Goal: Task Accomplishment & Management: Manage account settings

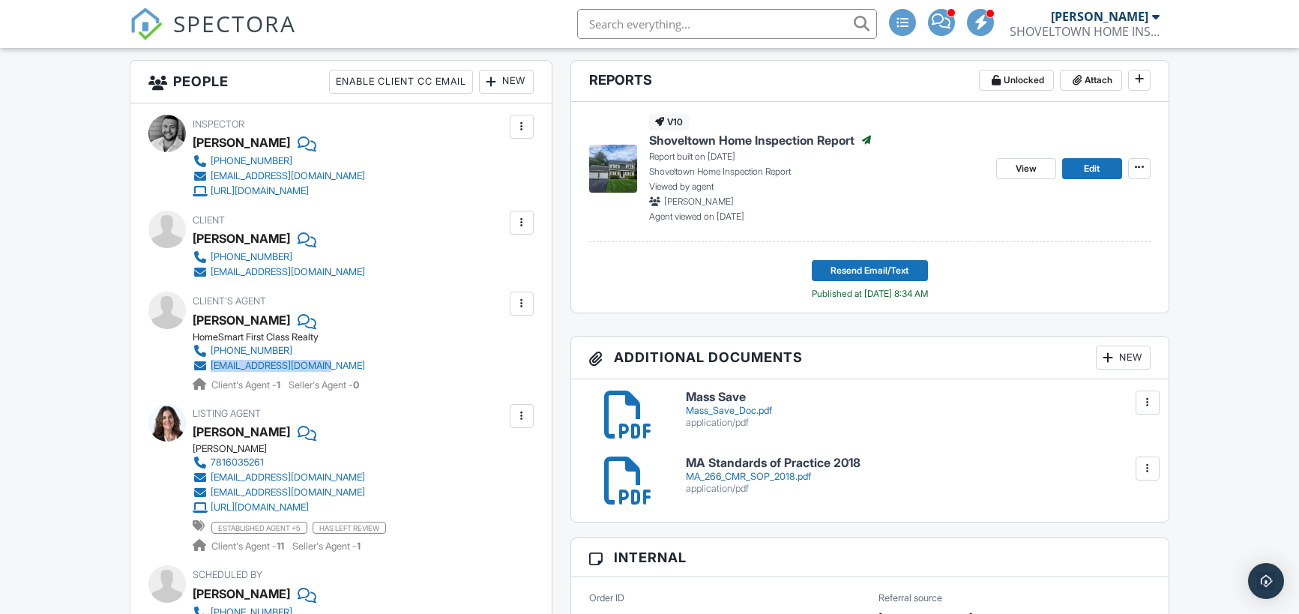
drag, startPoint x: 389, startPoint y: 362, endPoint x: 211, endPoint y: 368, distance: 177.8
click at [211, 368] on div "Client's Agent Robin Simon HomeSmart First Class Realty 617-699-7603 robinsimon…" at bounding box center [315, 342] width 244 height 100
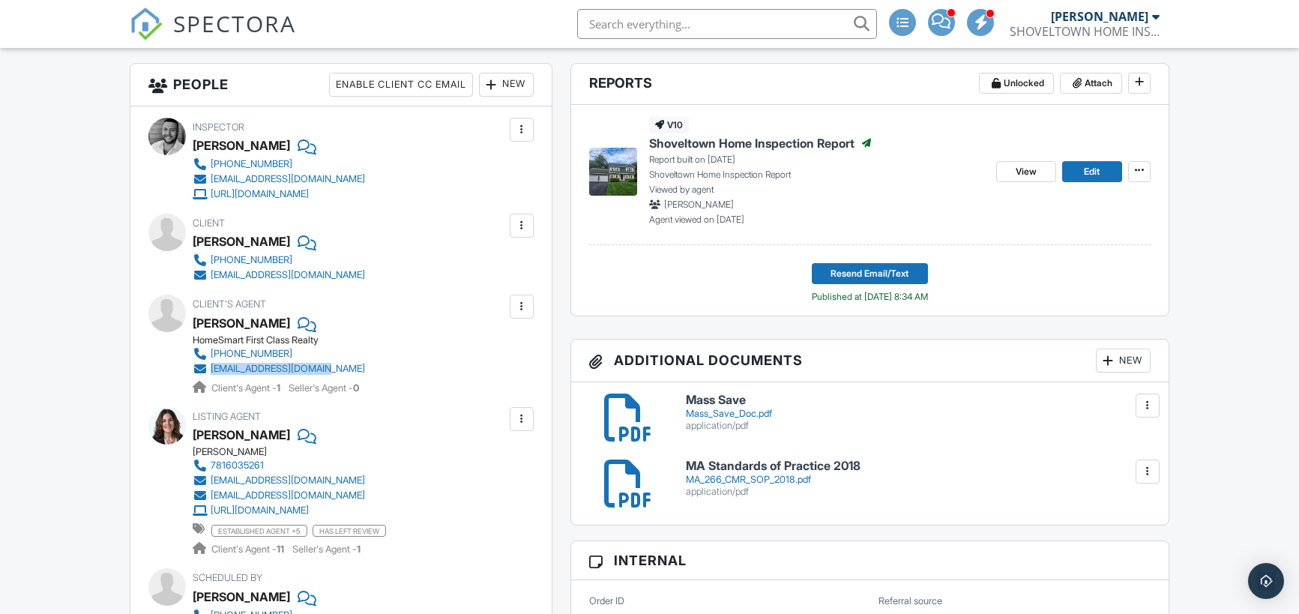
copy div "robinsimon22@gmail.com"
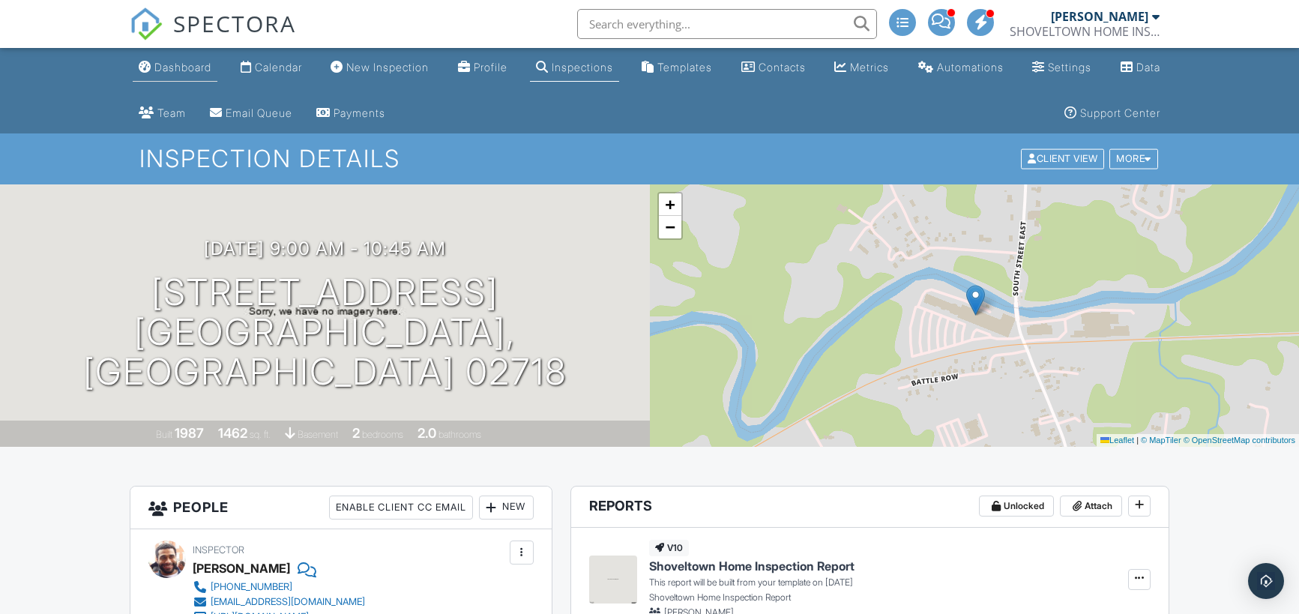
click at [181, 70] on div "Dashboard" at bounding box center [182, 67] width 57 height 13
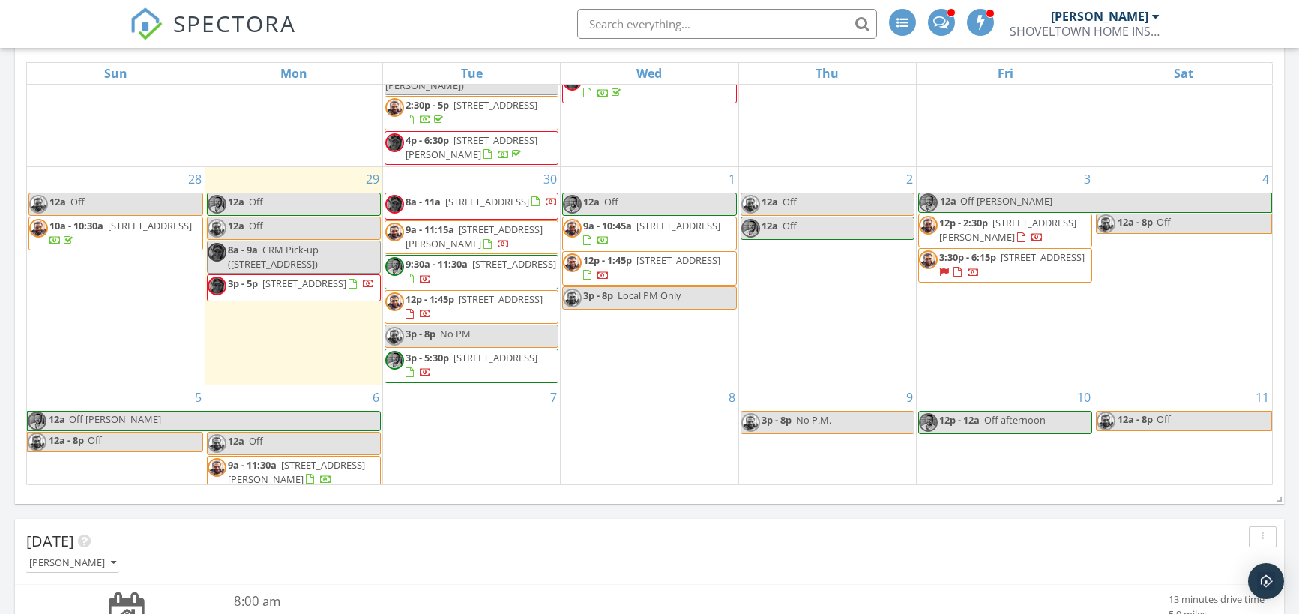
scroll to position [354, 0]
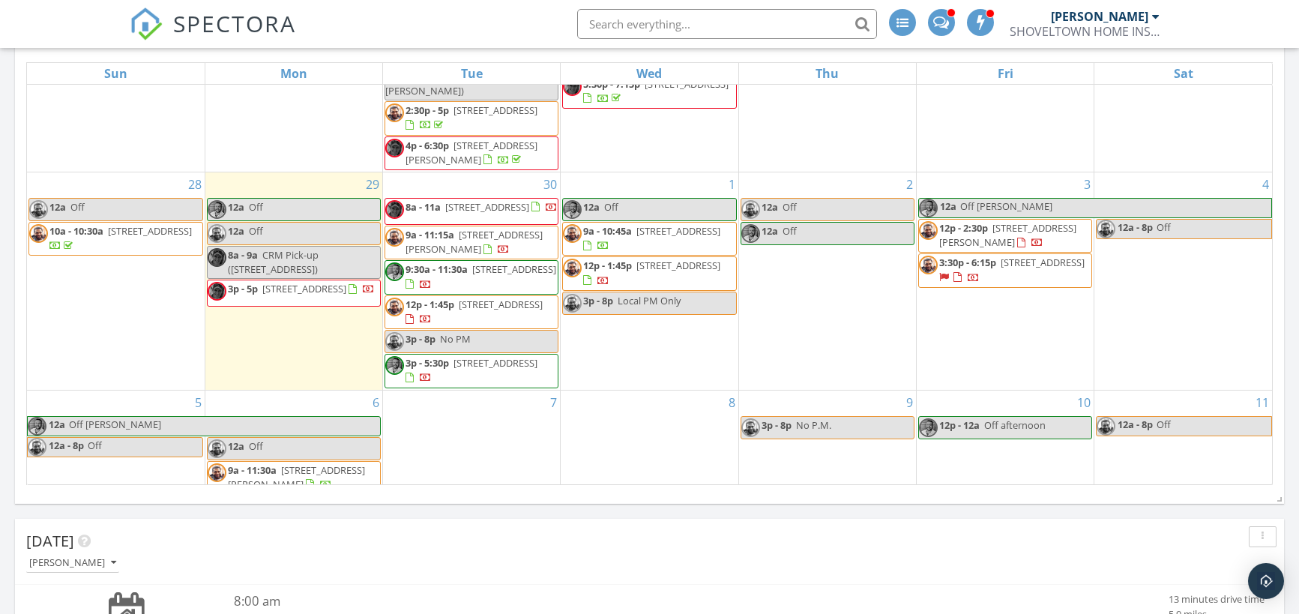
click at [1001, 256] on span "118 Main St , Sandwich 02563" at bounding box center [1043, 262] width 84 height 13
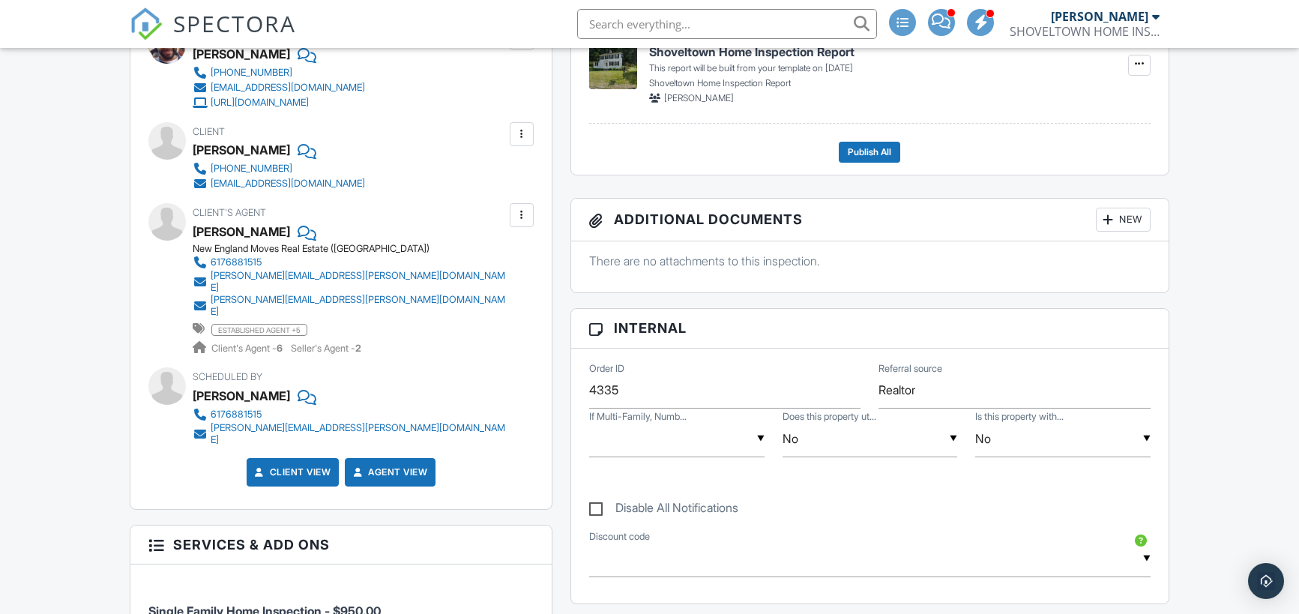
scroll to position [507, 0]
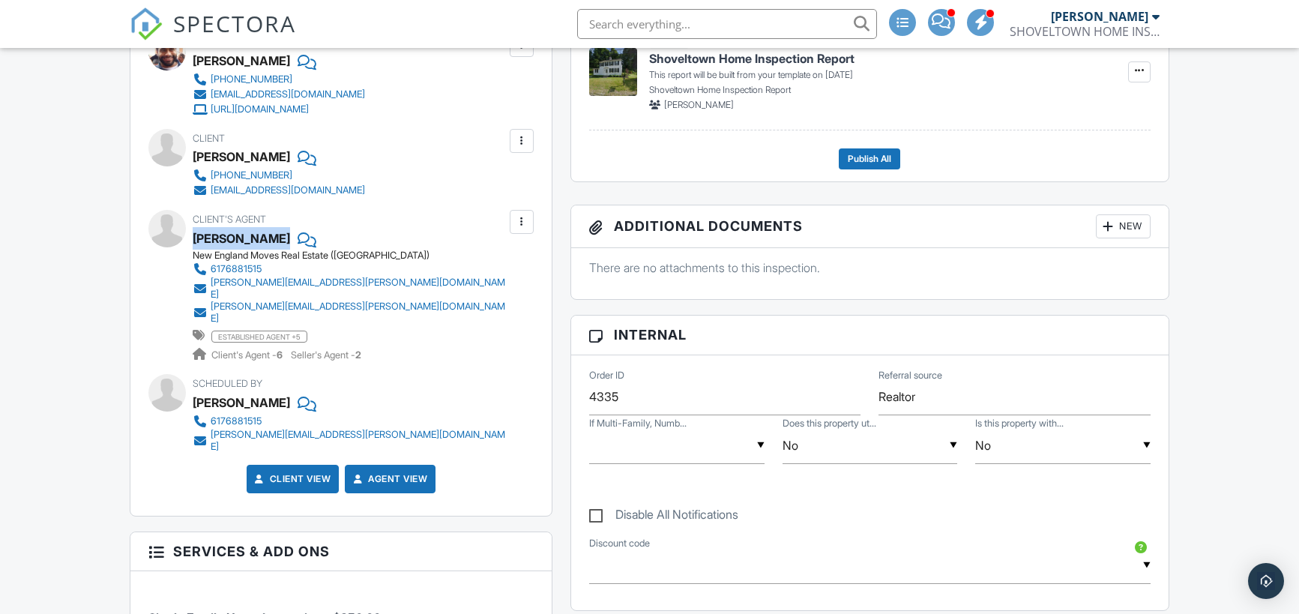
drag, startPoint x: 358, startPoint y: 232, endPoint x: 196, endPoint y: 238, distance: 162.0
click at [196, 238] on div "Janet Koelsch" at bounding box center [355, 238] width 325 height 22
copy div "Janet Koelsch"
click at [904, 405] on input "Realtor" at bounding box center [1014, 397] width 271 height 37
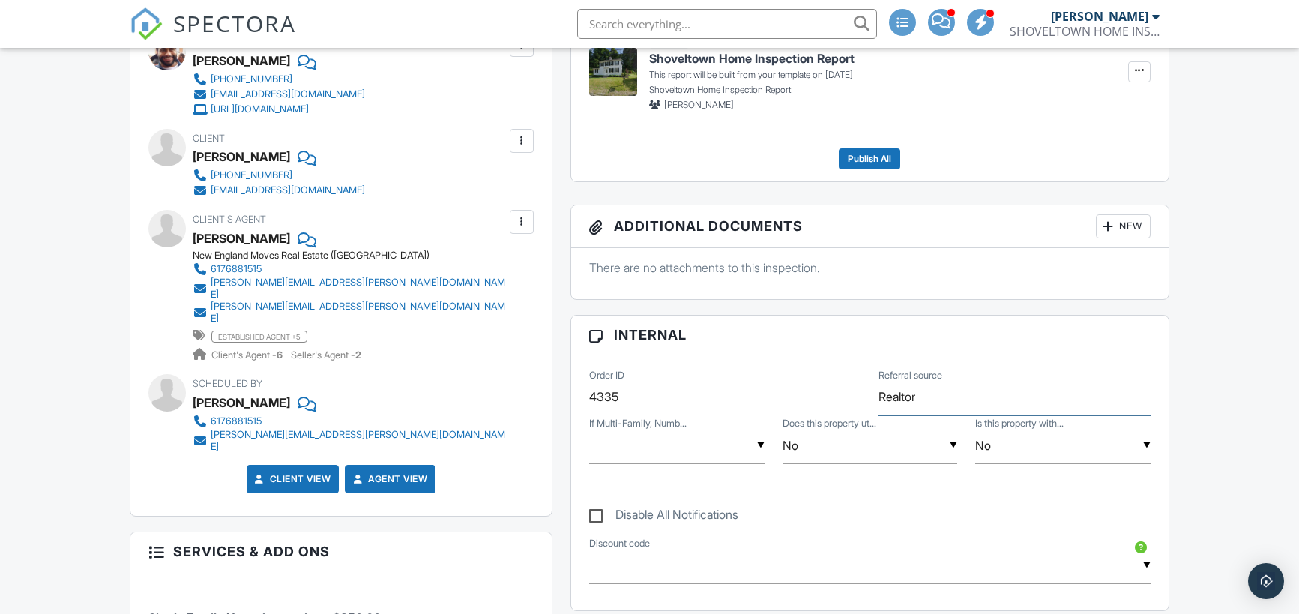
paste input "Janet Koelsch"
type input "Janet Koelsch"
click at [865, 509] on div "Disable All Notifications" at bounding box center [869, 507] width 579 height 56
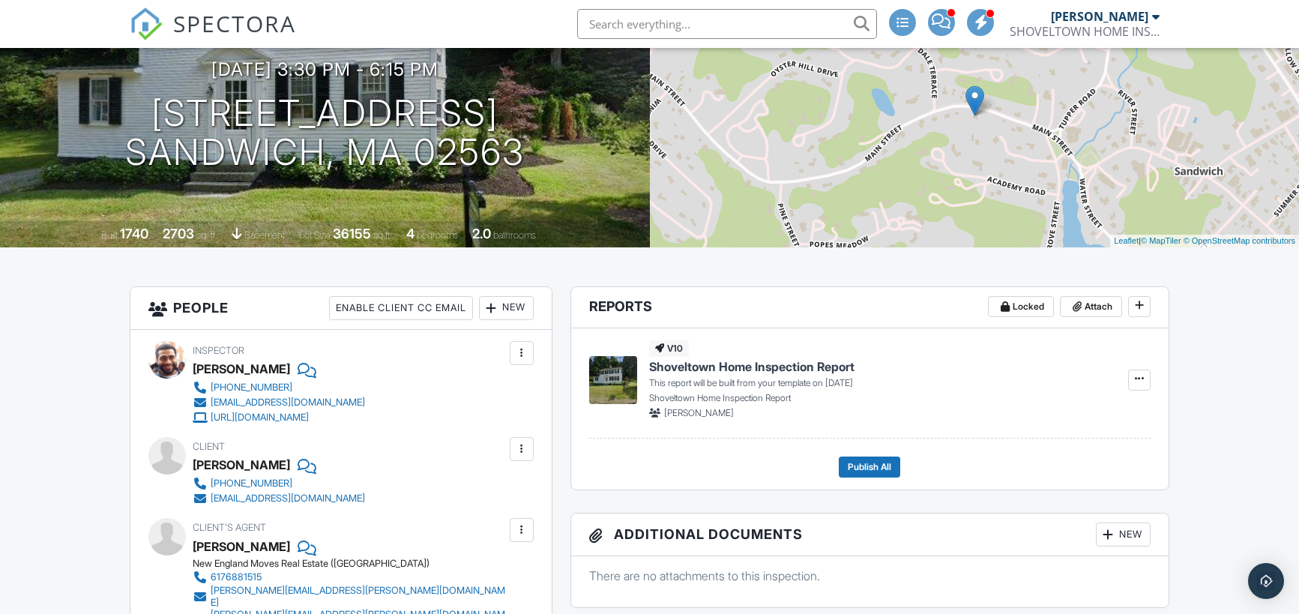
scroll to position [201, 0]
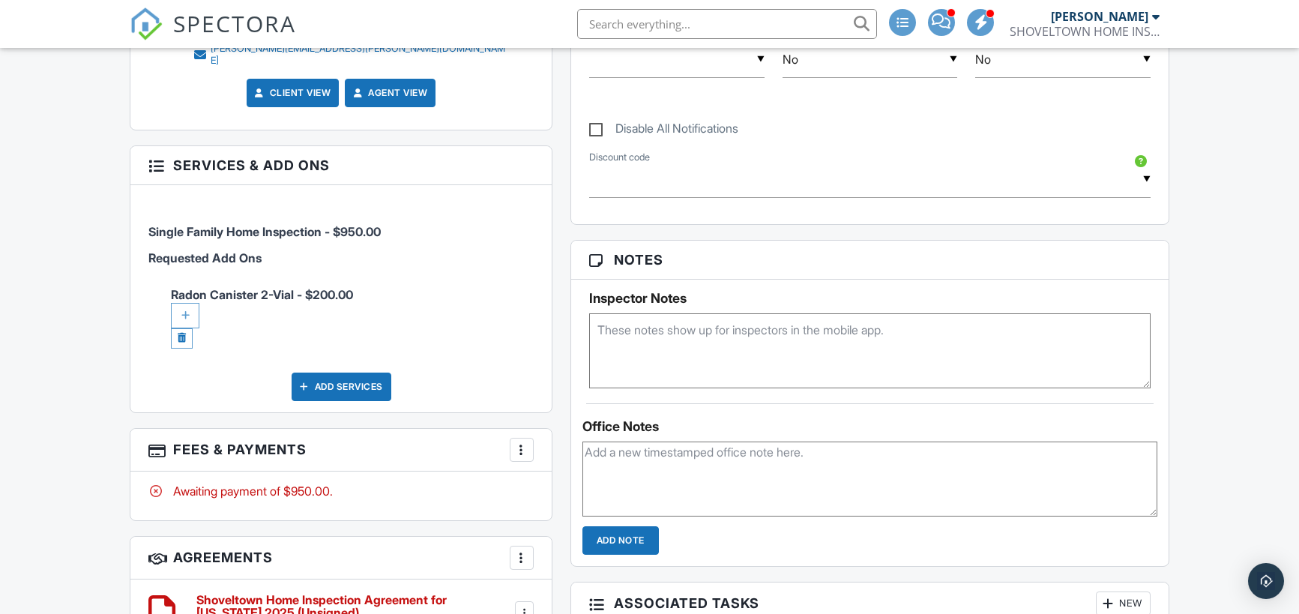
scroll to position [889, 0]
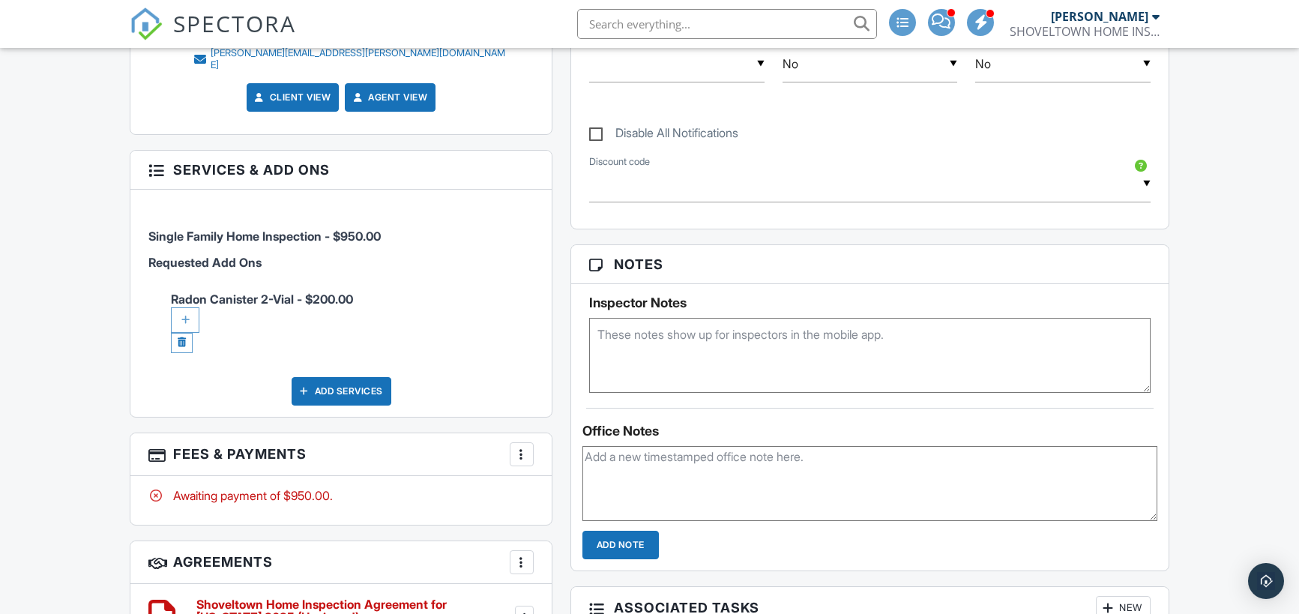
click at [337, 377] on div "Add Services" at bounding box center [342, 391] width 100 height 28
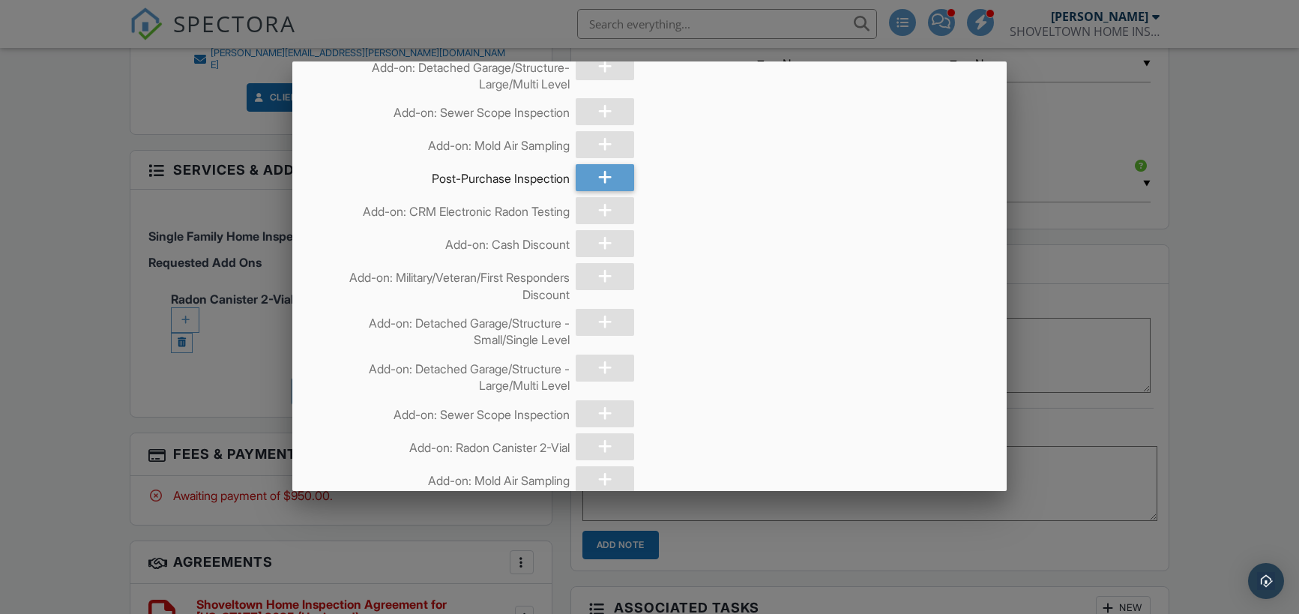
scroll to position [2856, 0]
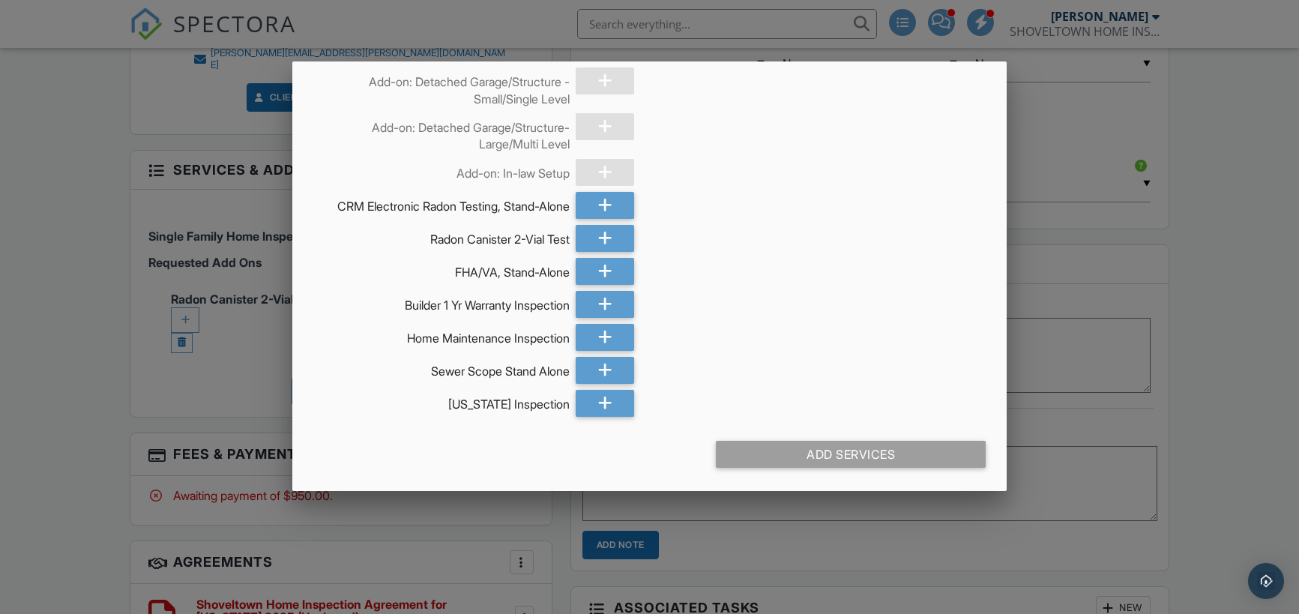
click at [19, 355] on div at bounding box center [649, 309] width 1299 height 768
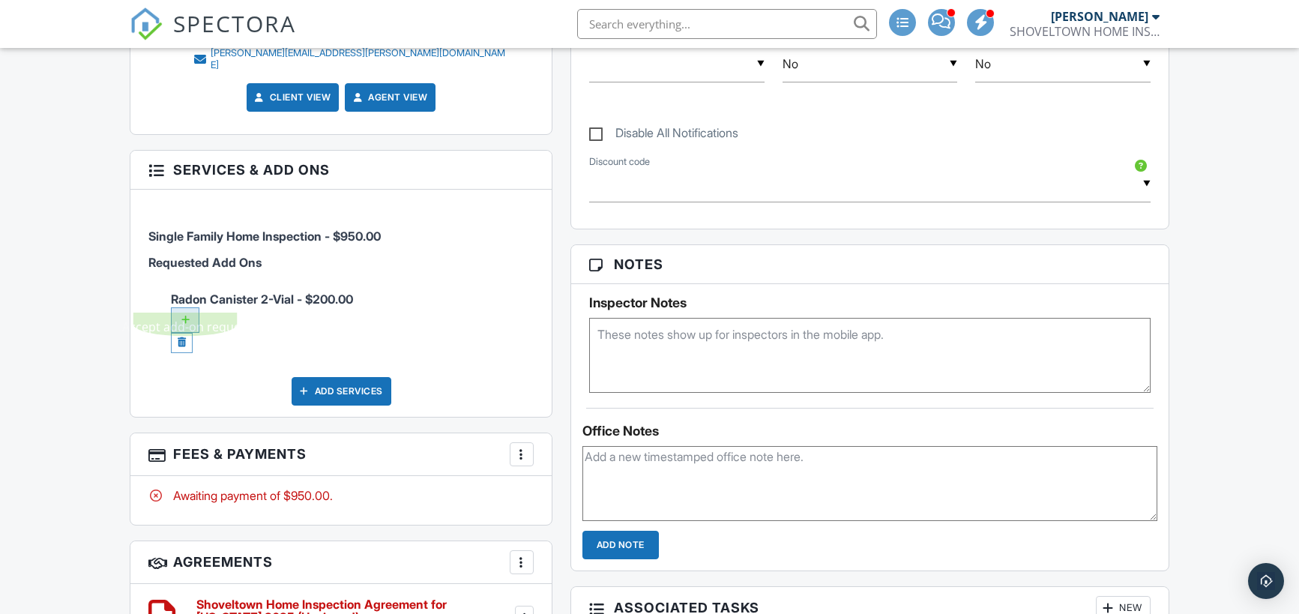
click at [187, 307] on div at bounding box center [185, 319] width 28 height 25
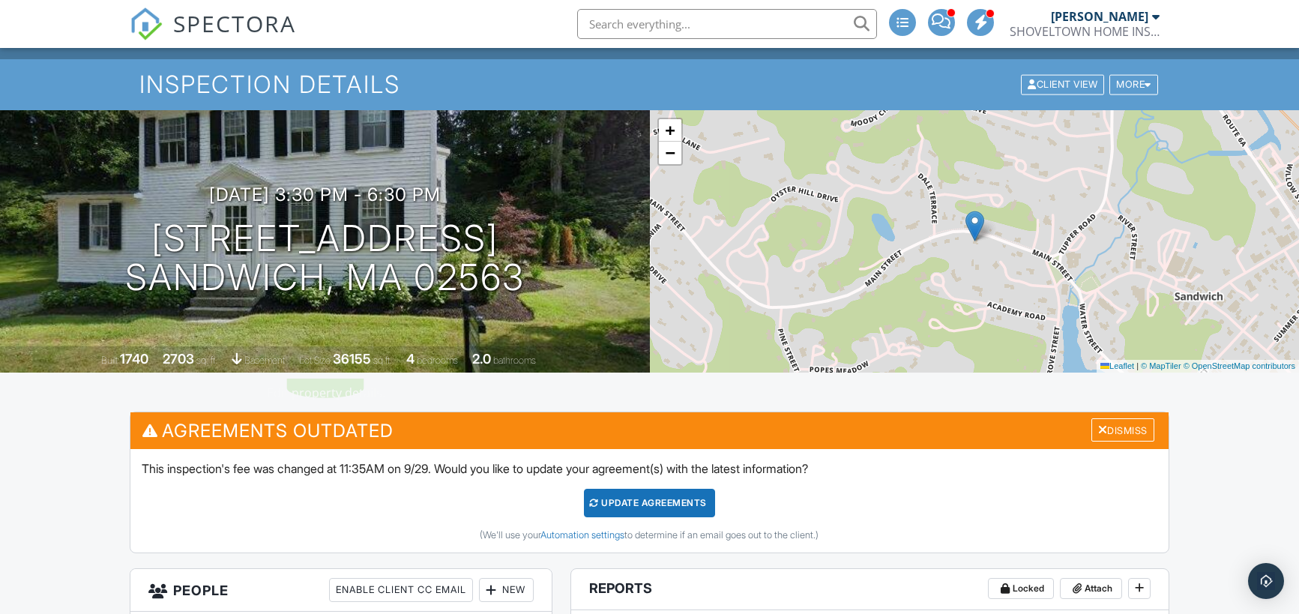
scroll to position [85, 0]
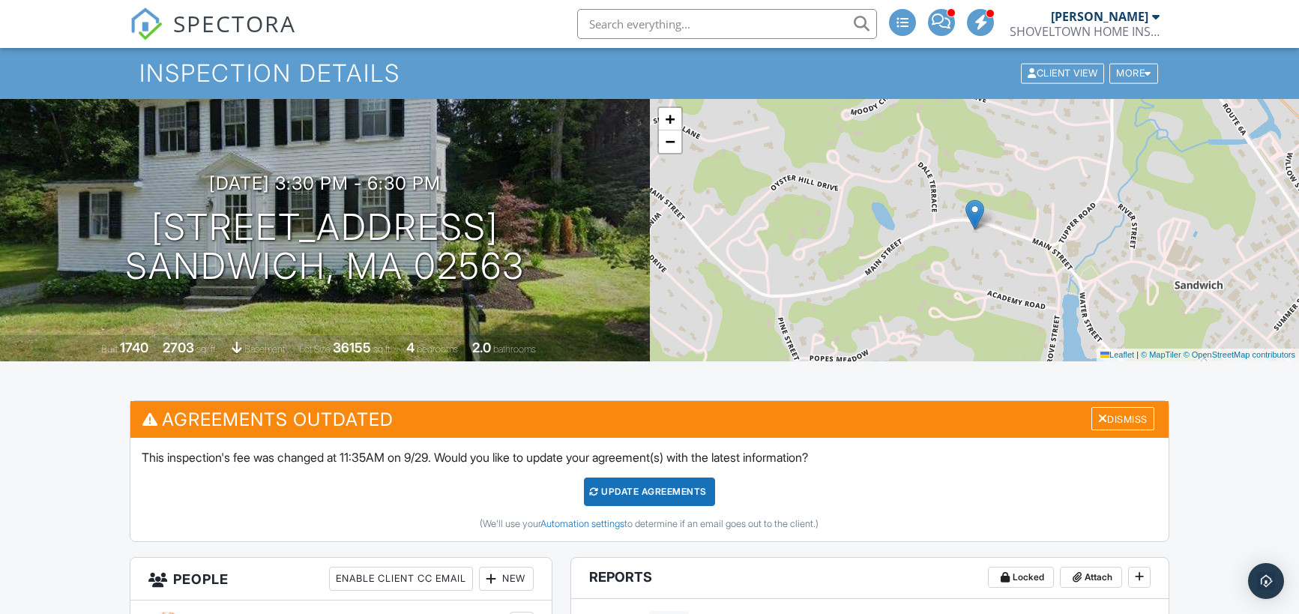
click at [657, 492] on div "Update Agreements" at bounding box center [649, 492] width 131 height 28
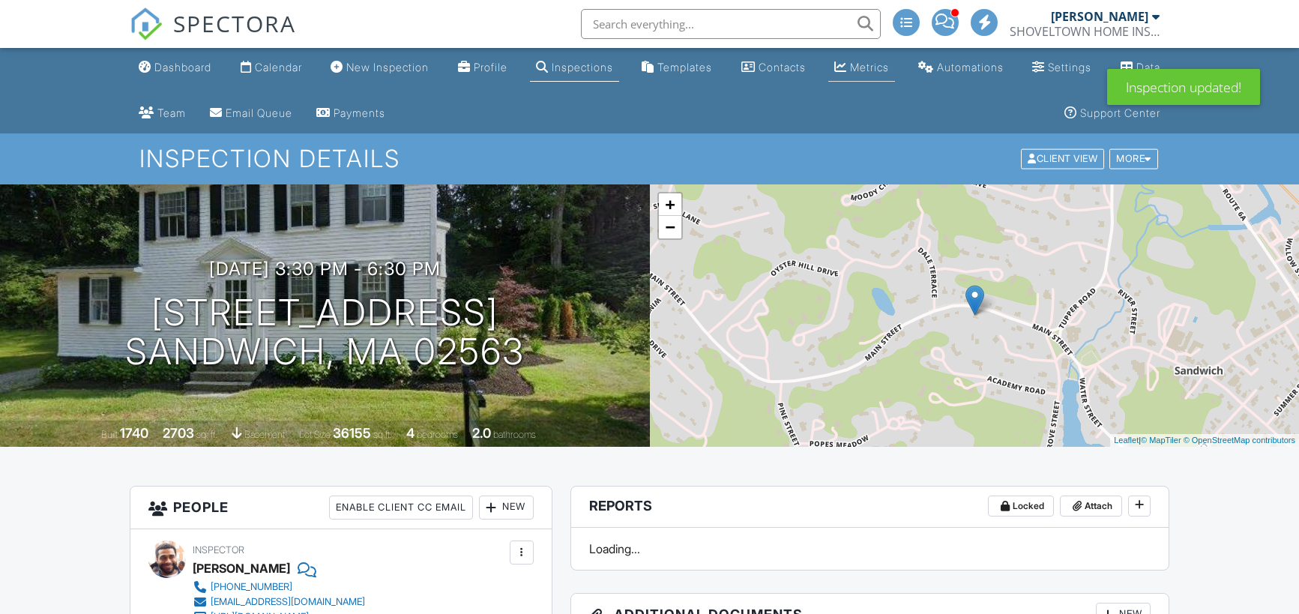
click at [870, 70] on div "Metrics" at bounding box center [869, 67] width 39 height 13
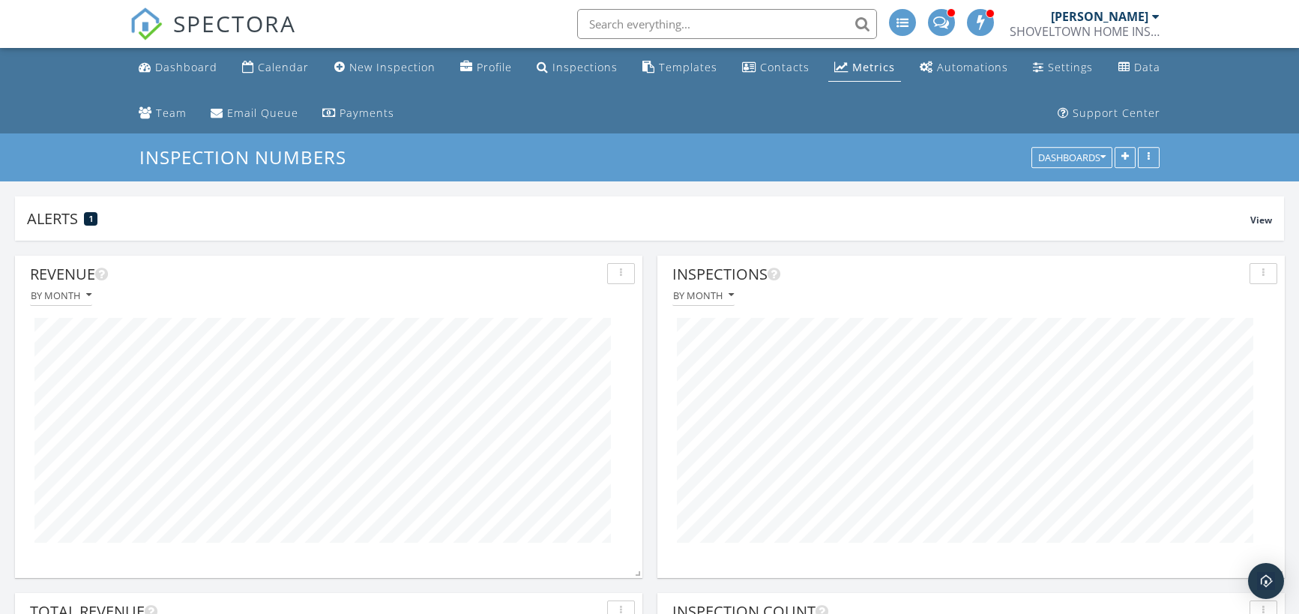
click at [1176, 286] on div "By month" at bounding box center [971, 296] width 612 height 20
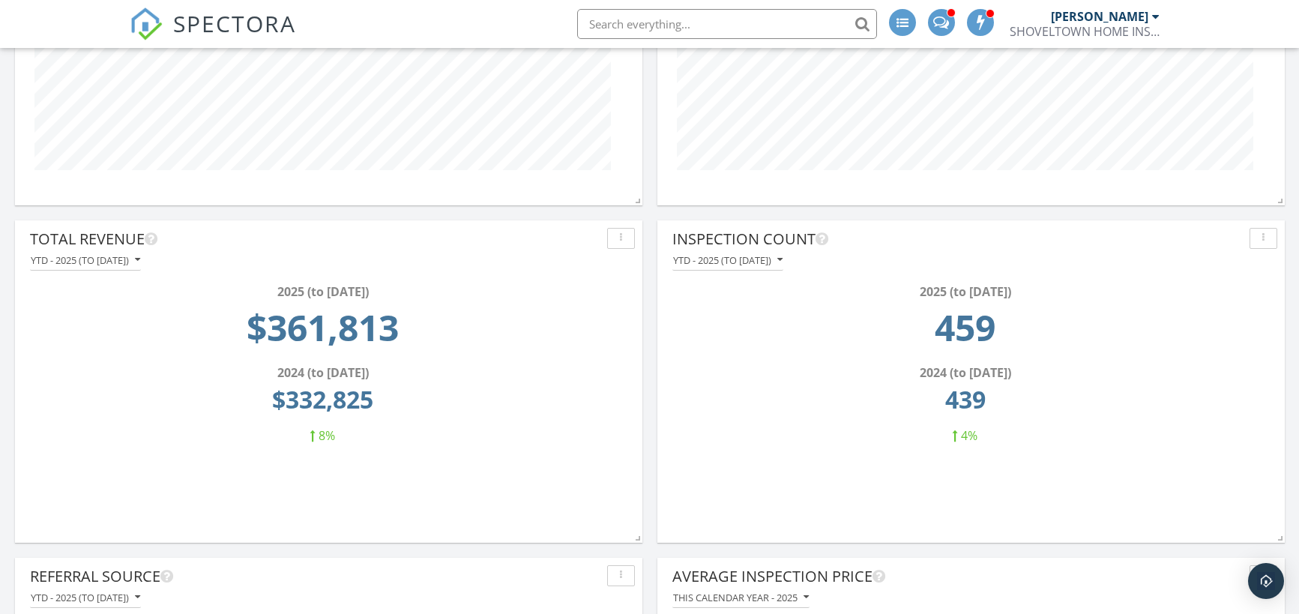
scroll to position [8, 0]
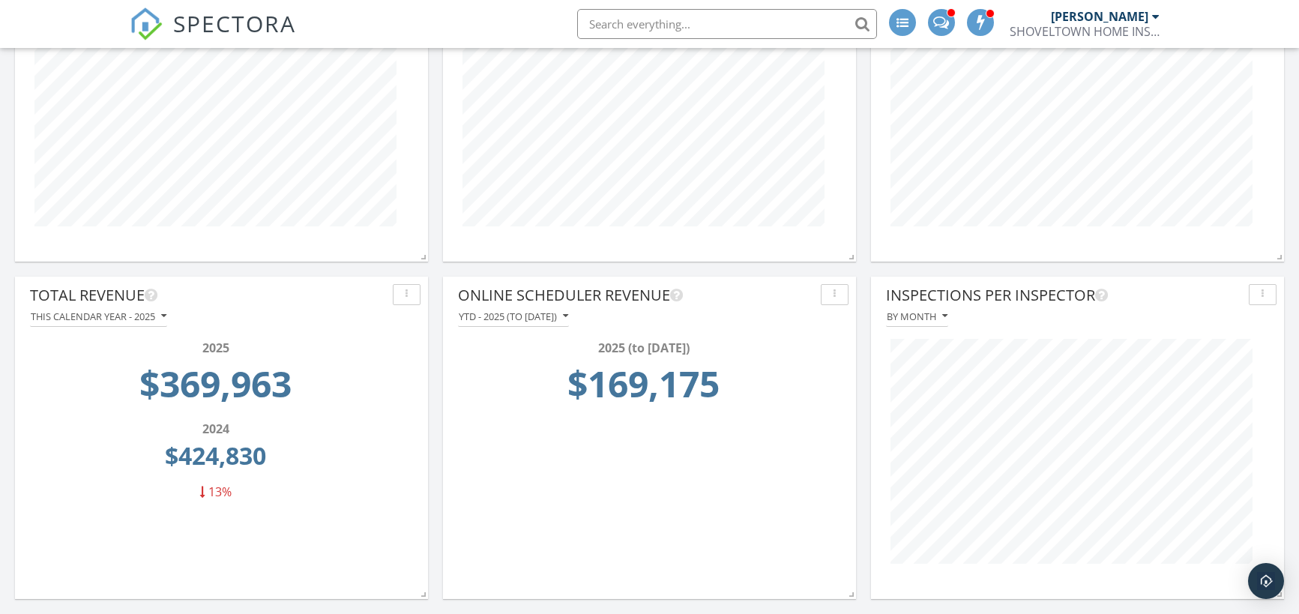
click at [1148, 567] on div at bounding box center [1078, 451] width 398 height 249
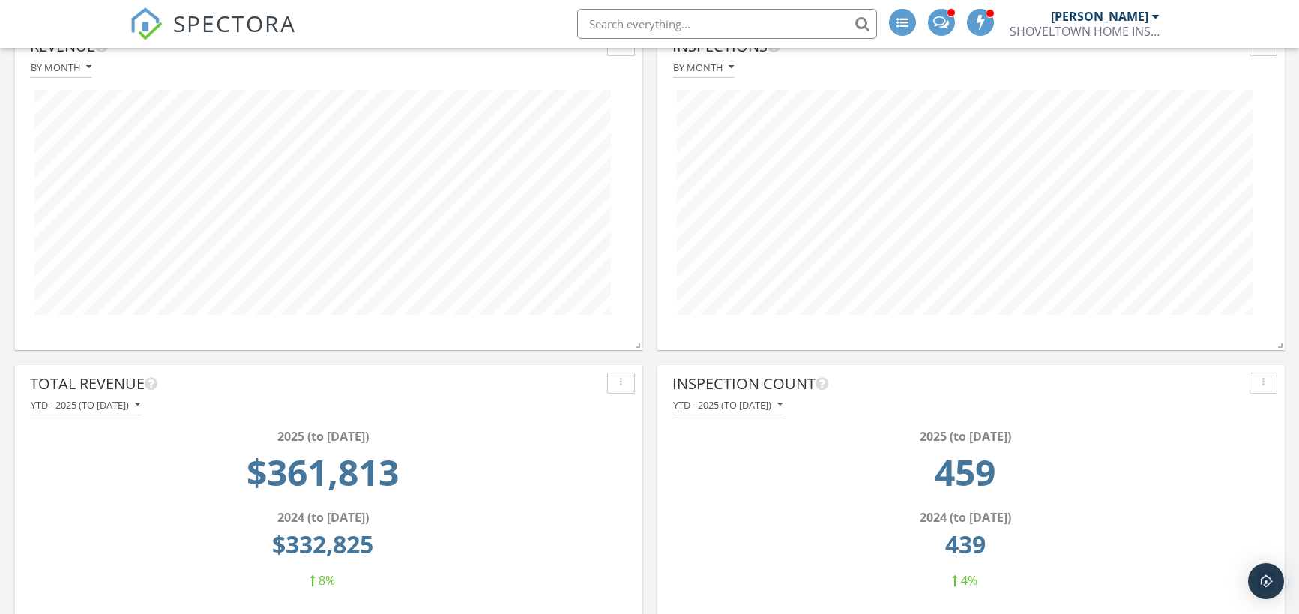
scroll to position [232, 0]
